Goal: Task Accomplishment & Management: Manage account settings

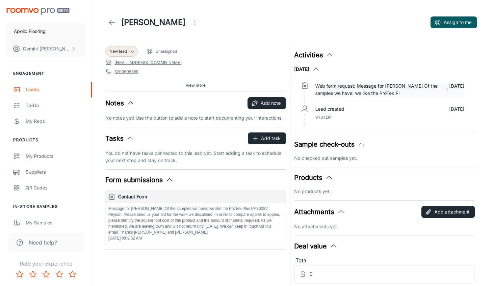
click at [358, 92] on p "Web form request: Message for [PERSON_NAME] Of the samples we have, we like the…" at bounding box center [379, 89] width 127 height 14
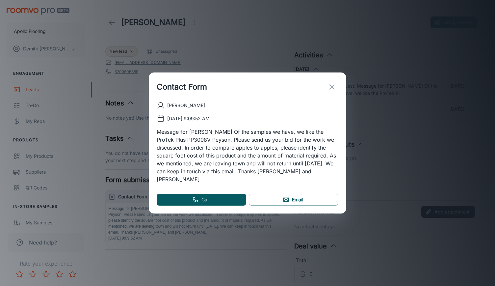
click at [394, 117] on div "Contact Form [PERSON_NAME] [DATE] 9:09:52 AM Message for [PERSON_NAME] Of the s…" at bounding box center [247, 143] width 495 height 286
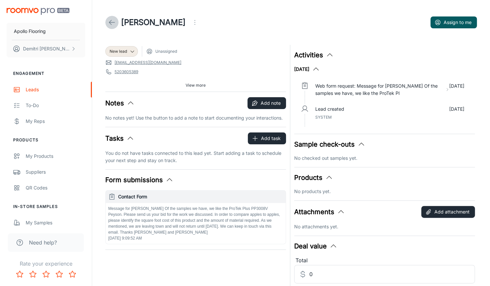
click at [114, 21] on icon at bounding box center [112, 22] width 8 height 8
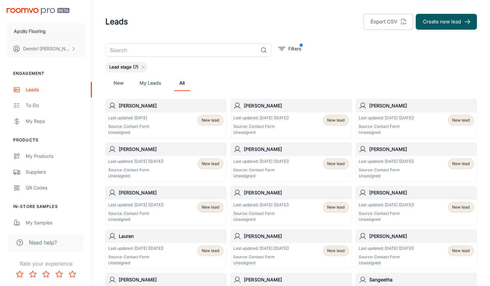
click at [413, 121] on div "Last updated: Oct 4 (4 days ago) Source: Contact Form Unassigned" at bounding box center [386, 125] width 55 height 20
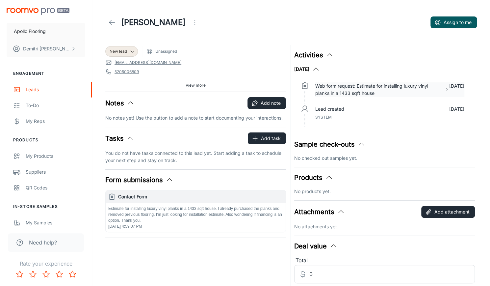
click at [349, 95] on p "Web form request: Estimate for installing luxury vinyl planks in a 1433 sqft ho…" at bounding box center [379, 89] width 126 height 14
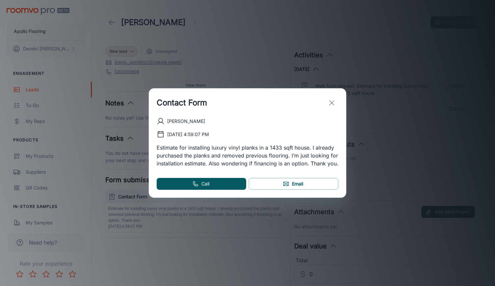
click at [414, 135] on div "Contact Form Gino 10/4/2025, 4:59:07 PM Estimate for installing luxury vinyl pl…" at bounding box center [247, 143] width 495 height 286
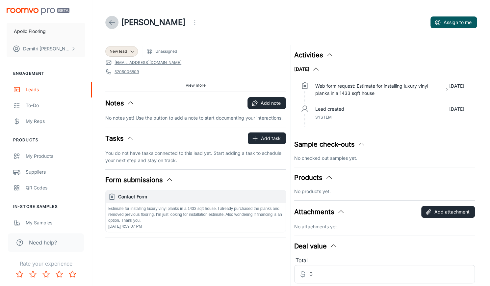
click at [113, 21] on icon at bounding box center [112, 22] width 8 height 8
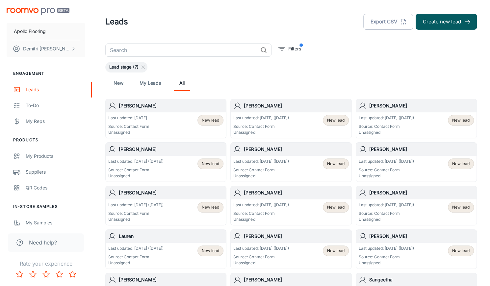
click at [296, 128] on div "Last updated: Oct 7 (1 days ago) Source: Contact Form Unassigned New lead" at bounding box center [291, 125] width 115 height 20
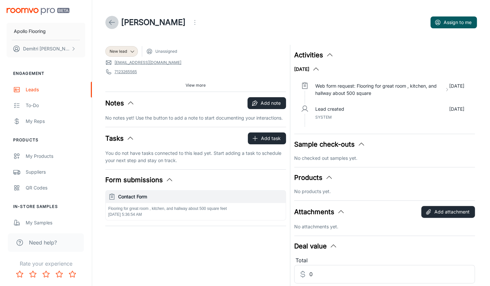
click at [114, 18] on link at bounding box center [111, 22] width 13 height 13
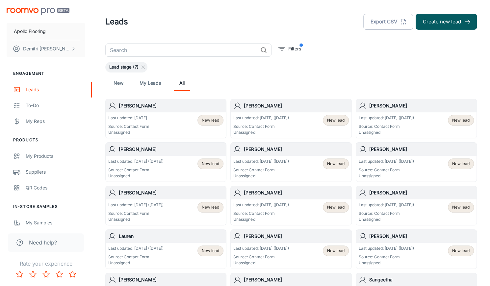
click at [170, 120] on div "Last updated: Today Source: Contact Form Unassigned New lead" at bounding box center [165, 125] width 115 height 20
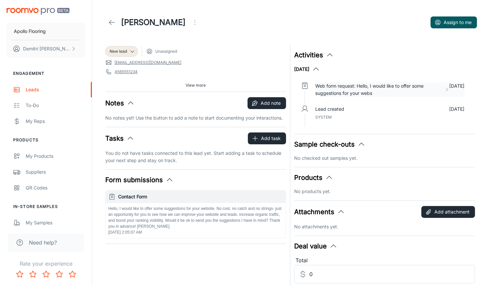
click at [362, 89] on p "Web form request: Hello, I would like to offer some suggestions for your webs" at bounding box center [379, 89] width 126 height 14
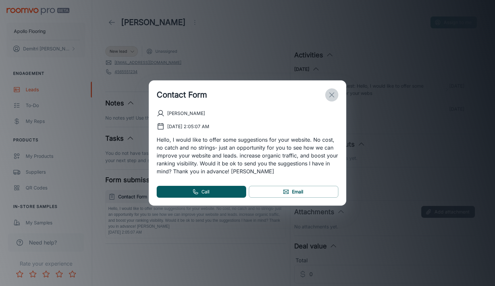
click at [330, 93] on line "exit" at bounding box center [332, 95] width 5 height 5
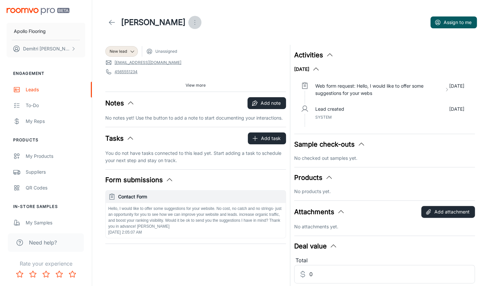
click at [191, 26] on icon "Open menu" at bounding box center [195, 22] width 8 height 8
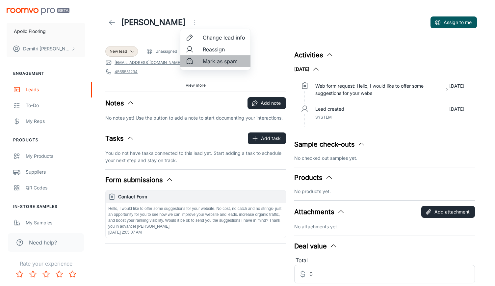
click at [212, 61] on span "Mark as spam" at bounding box center [224, 61] width 42 height 8
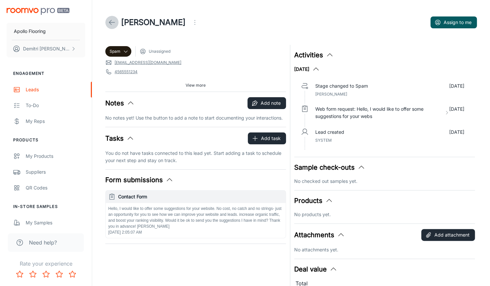
click at [112, 23] on icon at bounding box center [112, 22] width 8 height 8
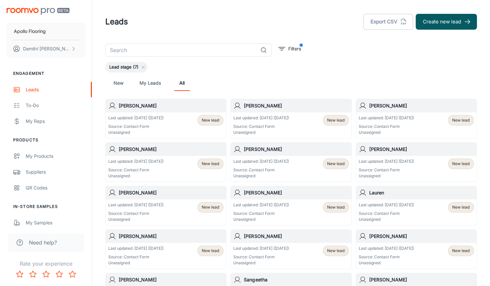
click at [153, 128] on p "Source: Contact Form" at bounding box center [135, 127] width 55 height 6
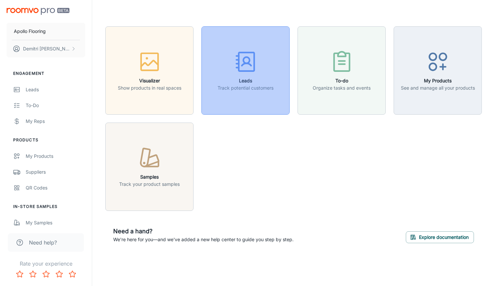
click at [242, 74] on div "button" at bounding box center [246, 62] width 56 height 27
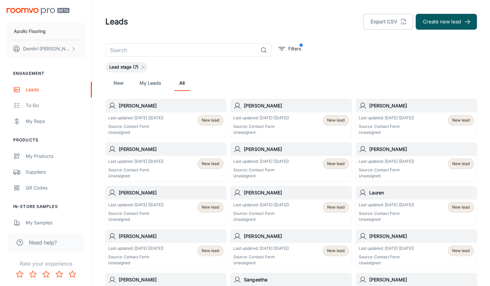
click at [389, 125] on p "Source: Contact Form" at bounding box center [386, 127] width 55 height 6
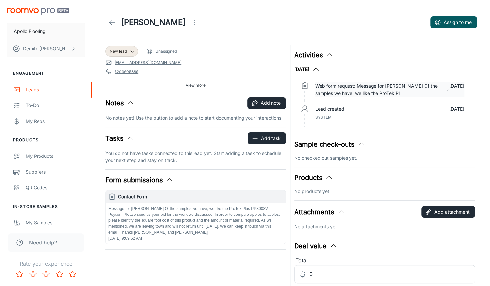
click at [392, 93] on p "Web form request: Message for [PERSON_NAME] Of the samples we have, we like the…" at bounding box center [379, 89] width 127 height 14
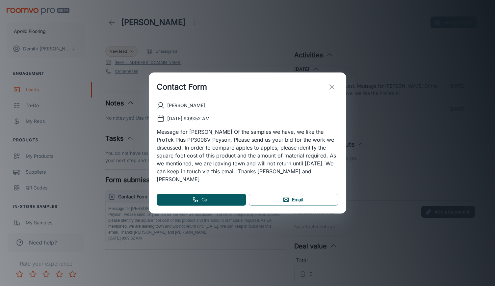
click at [257, 15] on div "Contact Form [PERSON_NAME] [DATE] 9:09:52 AM Message for [PERSON_NAME] Of the s…" at bounding box center [247, 143] width 495 height 286
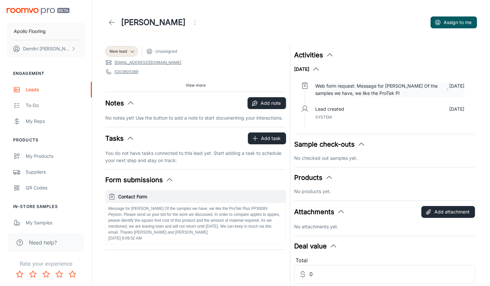
click at [377, 92] on p "Web form request: Message for [PERSON_NAME] Of the samples we have, we like the…" at bounding box center [379, 89] width 127 height 14
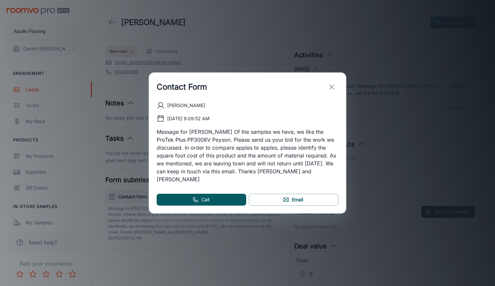
click at [397, 48] on div "Contact Form [PERSON_NAME] [DATE] 9:09:52 AM Message for [PERSON_NAME] Of the s…" at bounding box center [247, 143] width 495 height 286
